Goal: Task Accomplishment & Management: Manage account settings

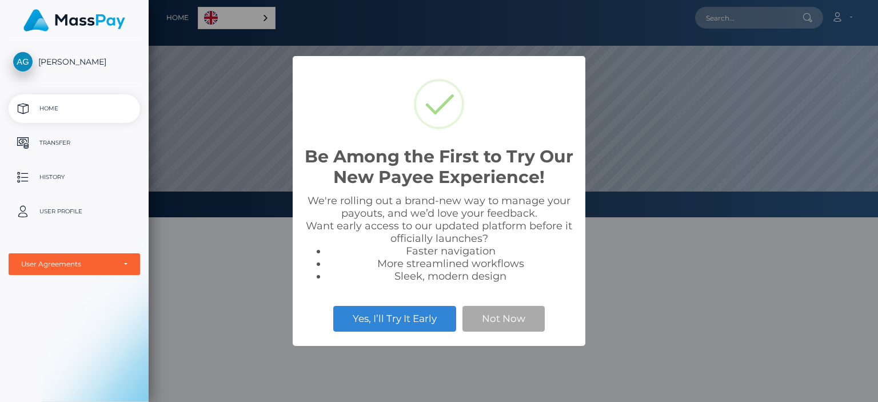
scroll to position [217, 729]
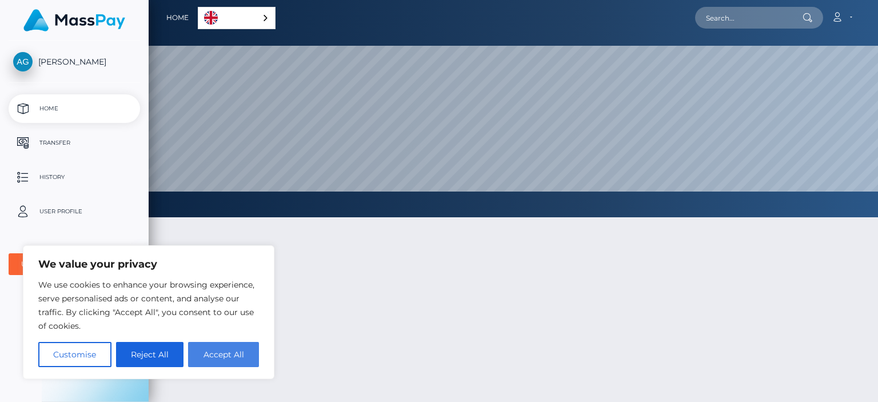
click at [228, 352] on button "Accept All" at bounding box center [223, 354] width 71 height 25
checkbox input "true"
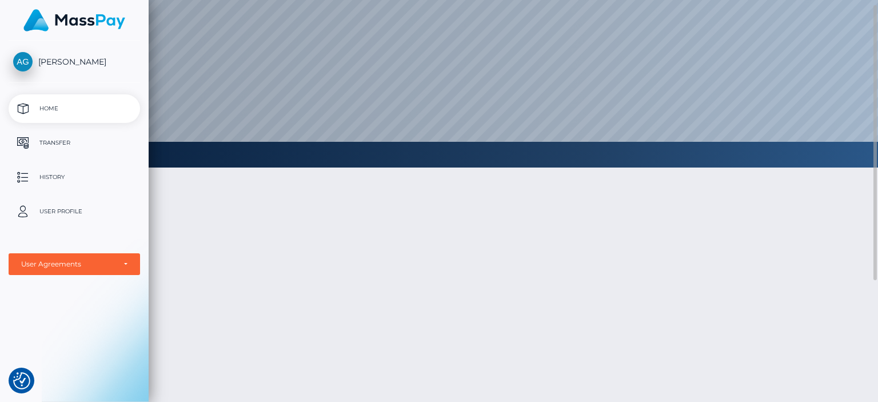
scroll to position [0, 0]
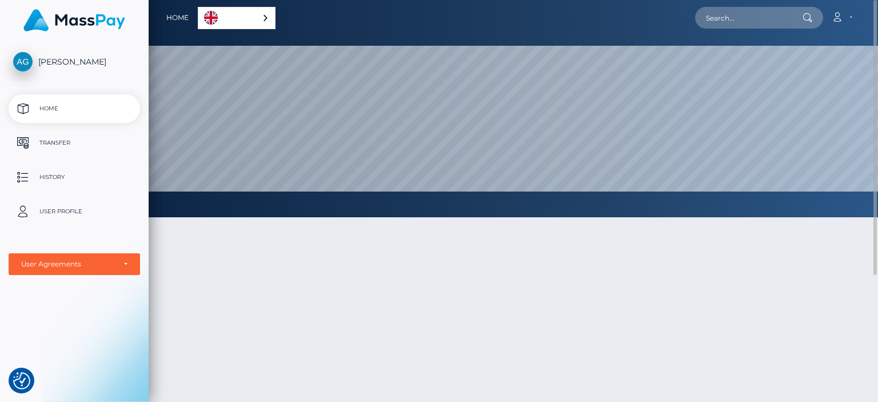
click at [267, 18] on div "English" at bounding box center [237, 18] width 78 height 22
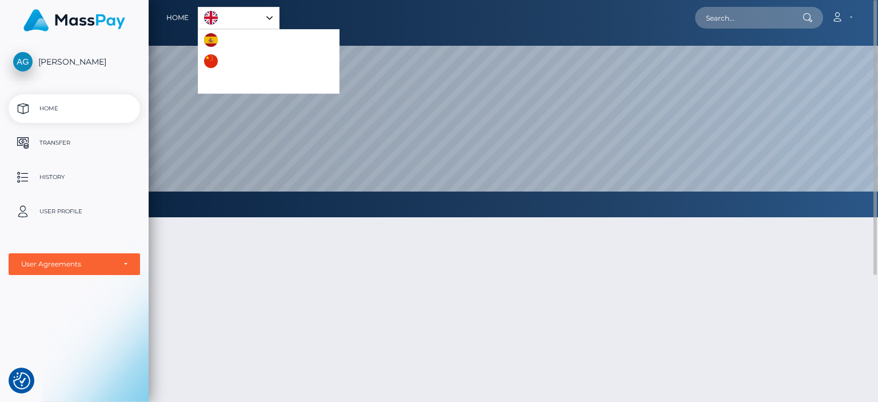
click at [270, 18] on div "English" at bounding box center [239, 18] width 82 height 22
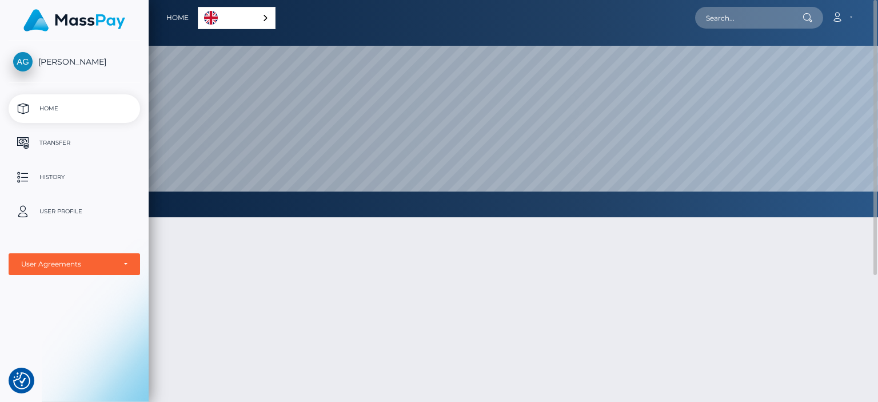
click at [267, 18] on div "English" at bounding box center [237, 18] width 78 height 22
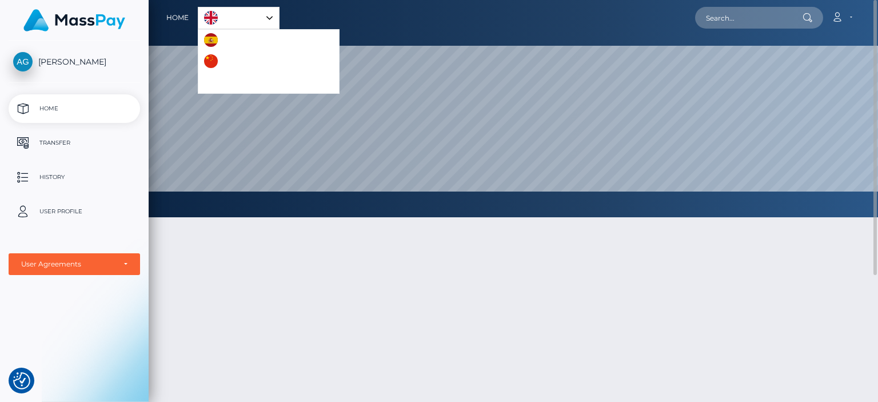
click at [270, 18] on div "English" at bounding box center [239, 18] width 82 height 22
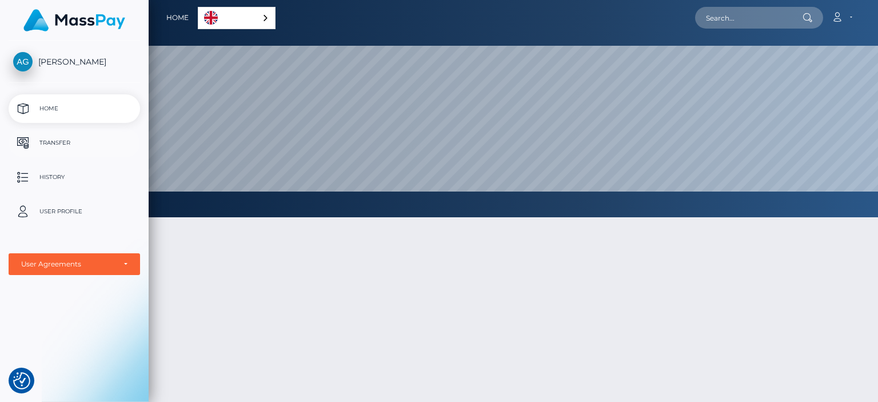
click at [62, 140] on p "Transfer" at bounding box center [74, 142] width 122 height 17
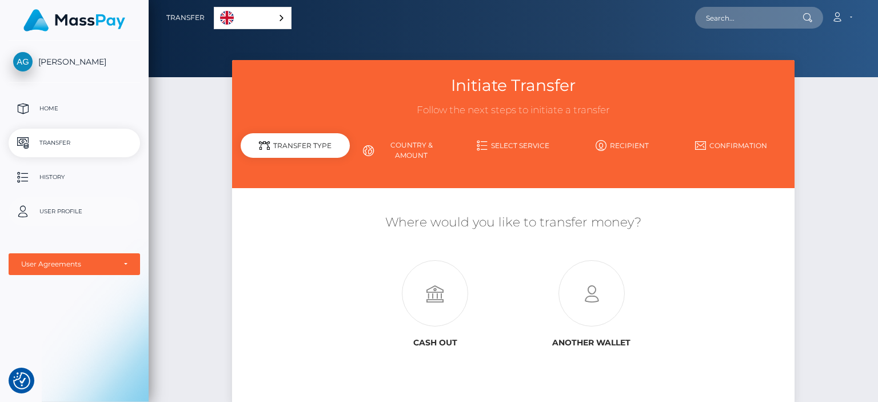
click at [73, 207] on p "User Profile" at bounding box center [74, 211] width 122 height 17
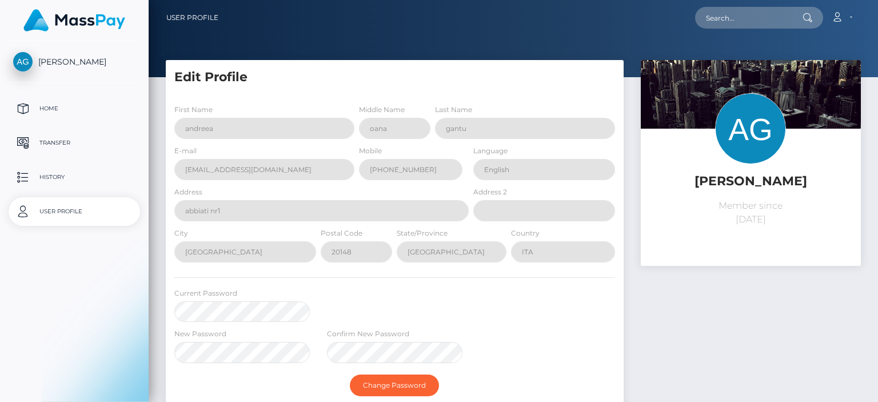
select select
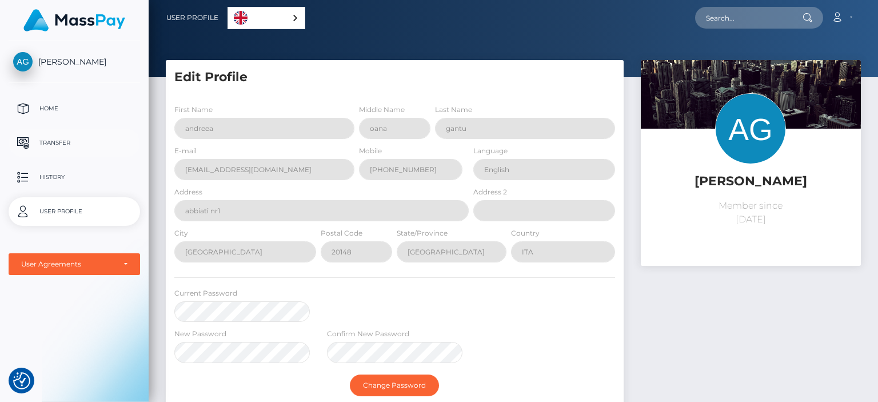
click at [51, 142] on p "Transfer" at bounding box center [74, 142] width 122 height 17
